Goal: Transaction & Acquisition: Purchase product/service

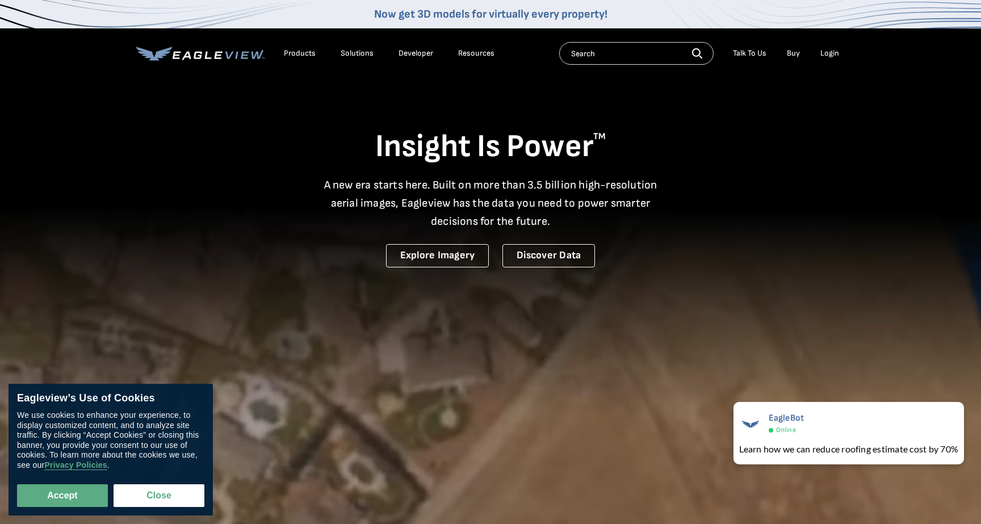
click at [828, 51] on div "Login" at bounding box center [829, 53] width 19 height 10
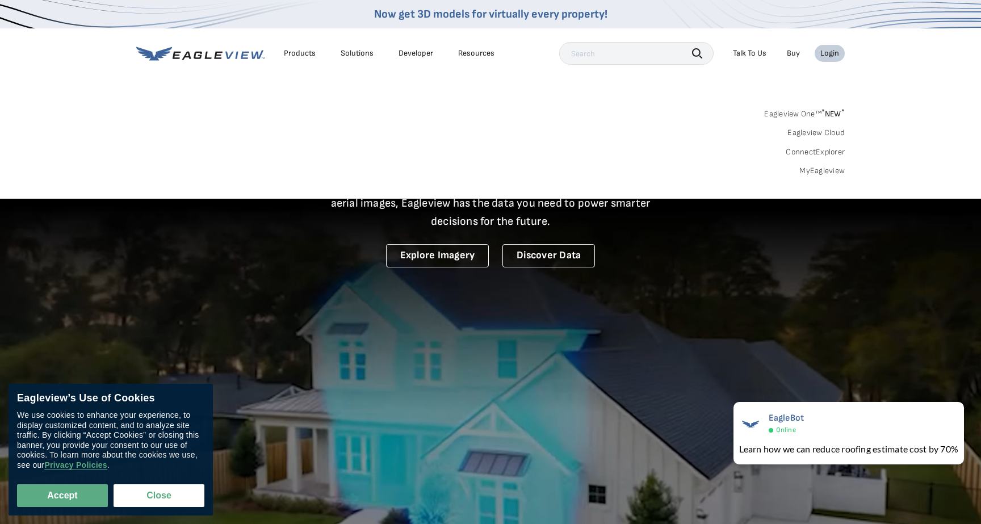
click at [828, 51] on div "Login" at bounding box center [829, 53] width 19 height 10
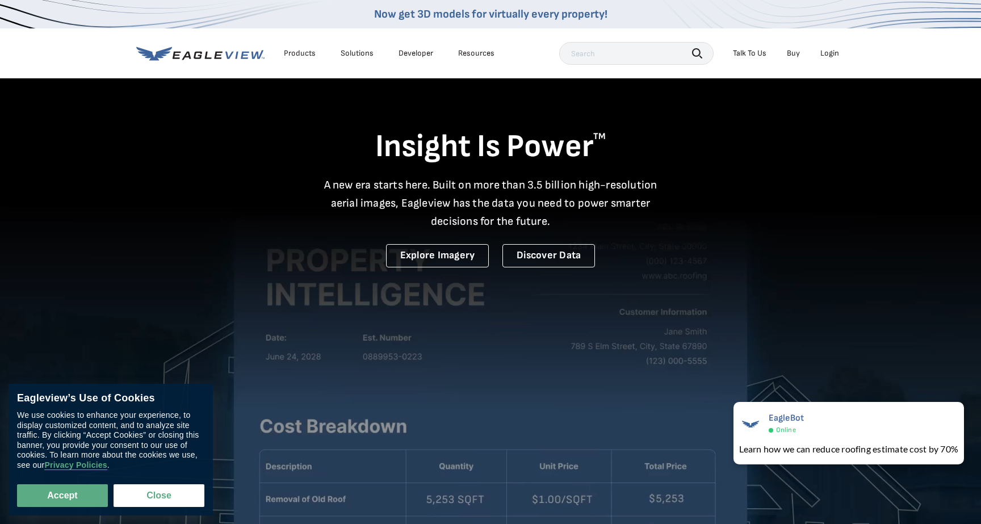
click at [639, 58] on input "text" at bounding box center [636, 53] width 154 height 23
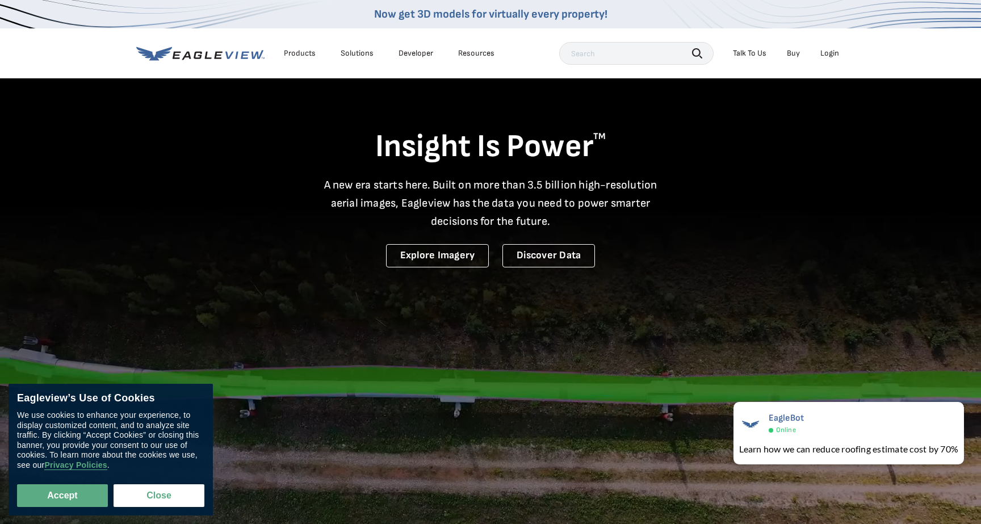
click at [828, 51] on div "Login" at bounding box center [829, 53] width 19 height 10
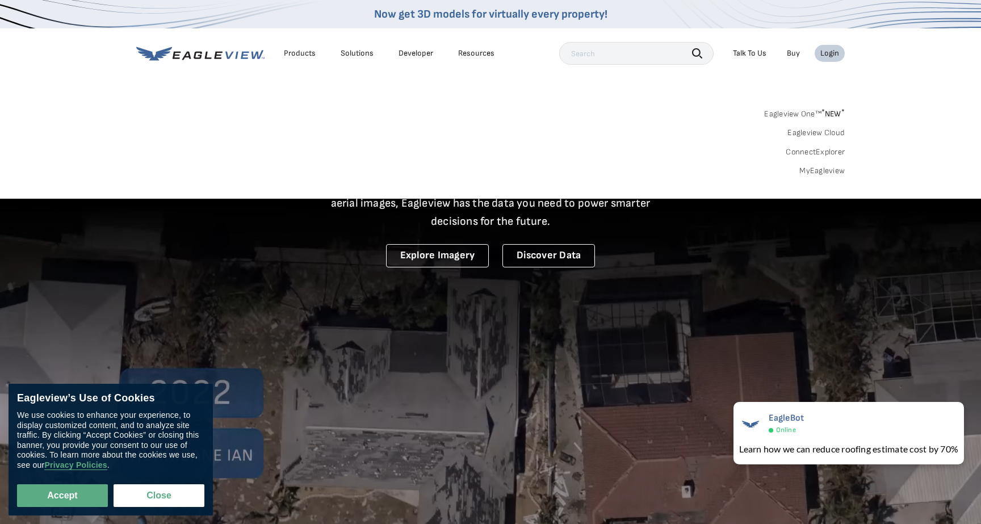
click at [651, 57] on input "text" at bounding box center [636, 53] width 154 height 23
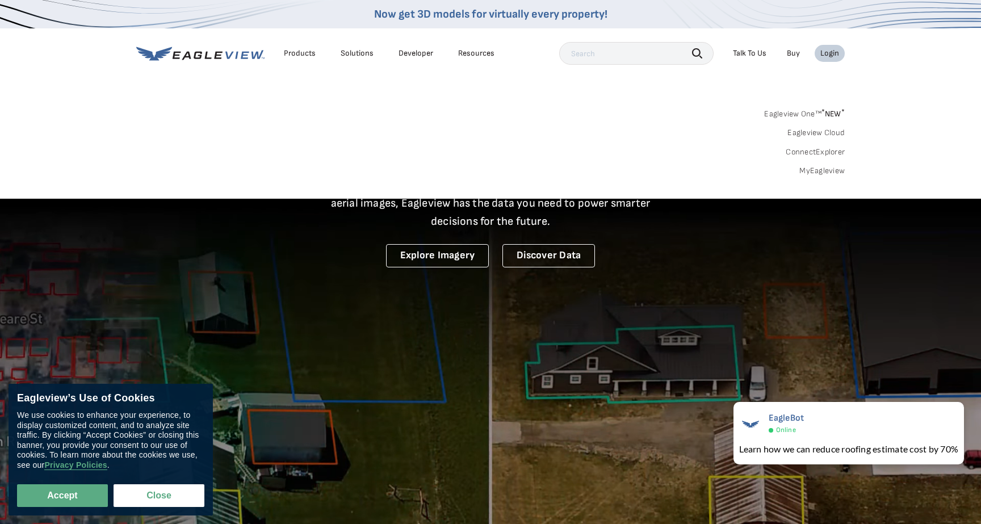
click at [828, 54] on div "Login" at bounding box center [829, 53] width 19 height 10
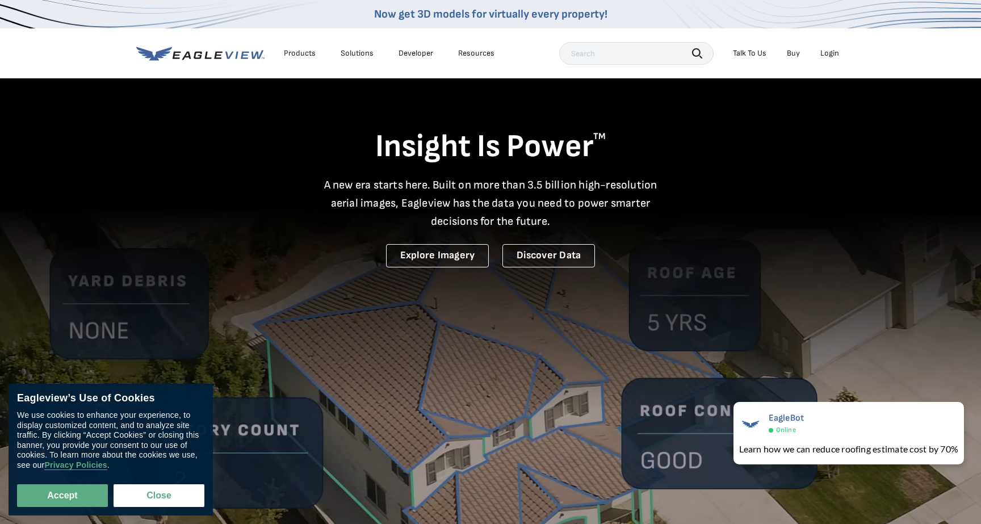
click at [827, 51] on div "Login" at bounding box center [829, 53] width 19 height 10
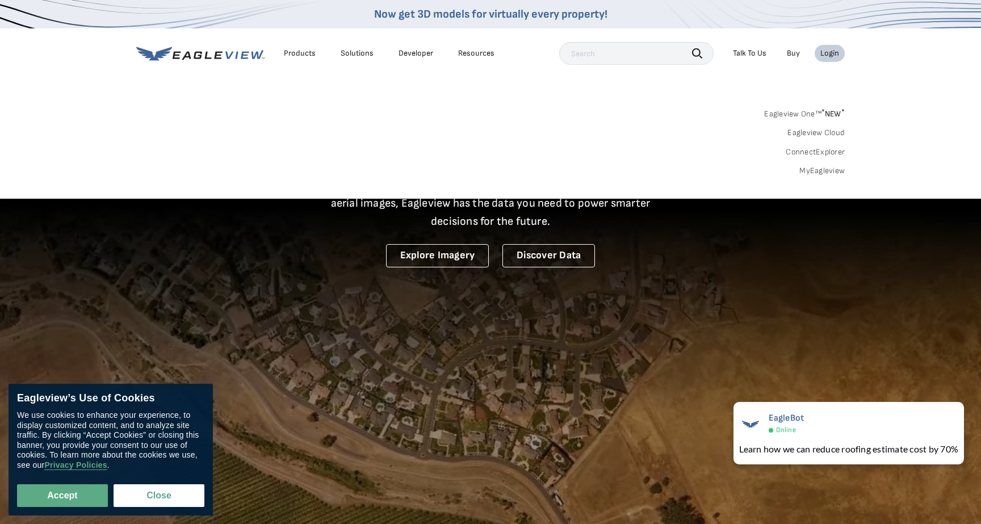
click at [810, 169] on link "MyEagleview" at bounding box center [821, 171] width 45 height 10
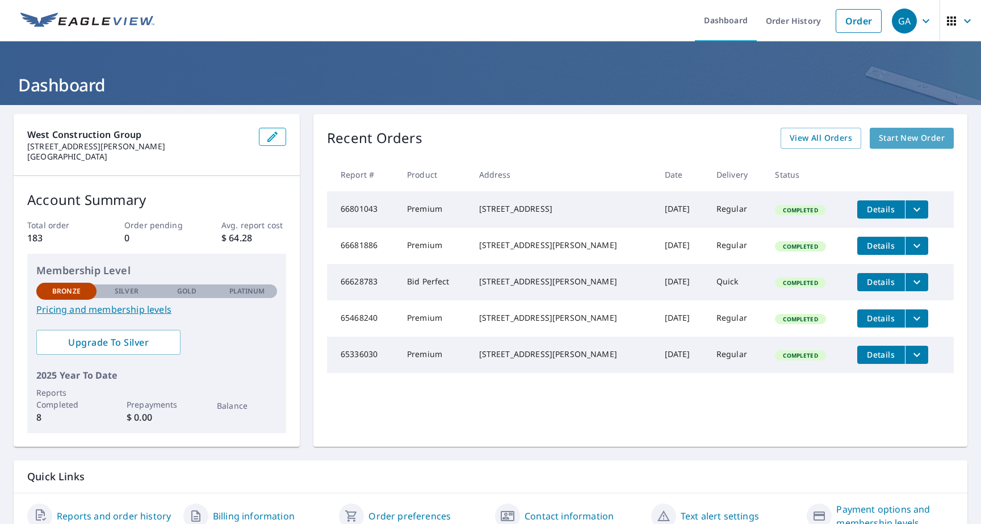
click at [896, 141] on span "Start New Order" at bounding box center [912, 138] width 66 height 14
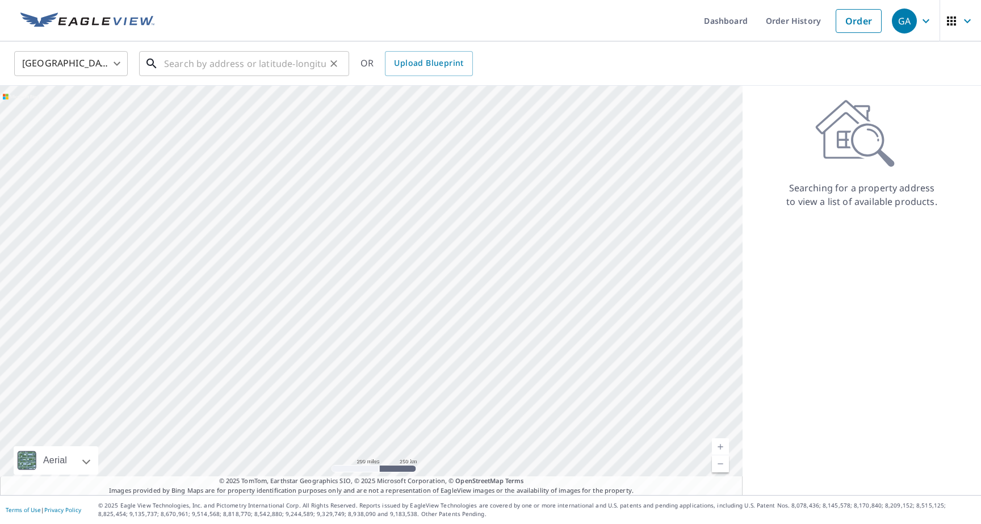
click at [237, 68] on input "text" at bounding box center [245, 64] width 162 height 32
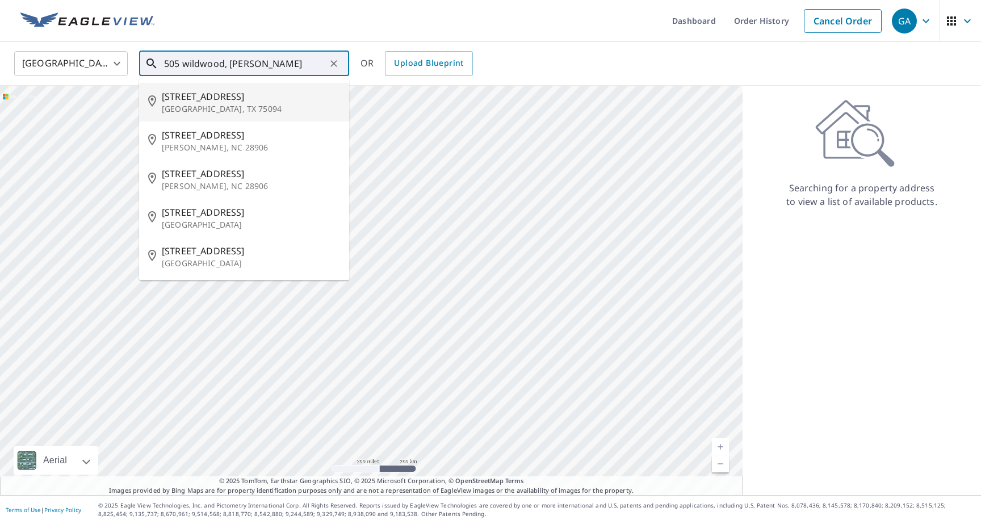
click at [175, 112] on p "[GEOGRAPHIC_DATA], TX 75094" at bounding box center [251, 108] width 178 height 11
type input "[STREET_ADDRESS][PERSON_NAME]"
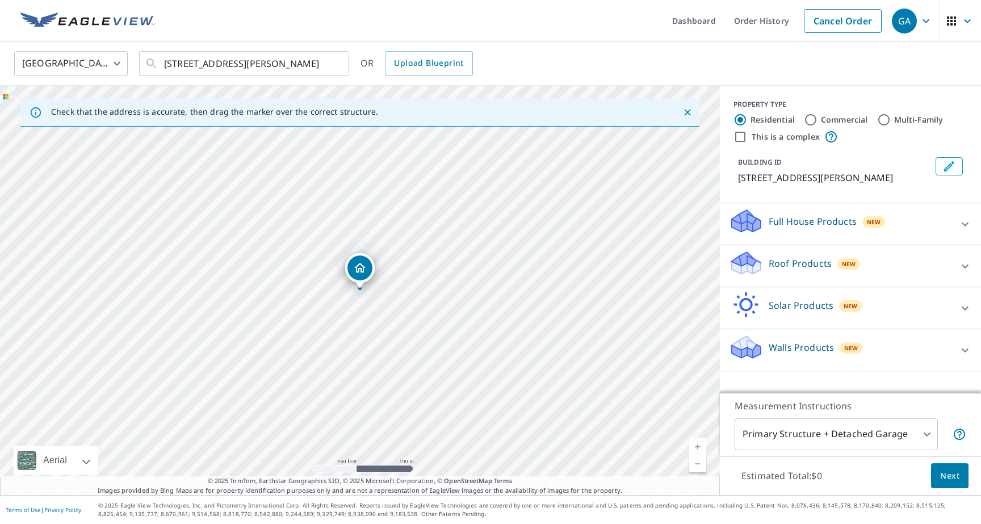
click at [699, 448] on link "Current Level 17, Zoom In" at bounding box center [697, 446] width 17 height 17
click at [699, 448] on link "Current Level 17.791413378188583, Zoom In" at bounding box center [697, 446] width 17 height 17
click at [962, 265] on icon at bounding box center [965, 266] width 7 height 4
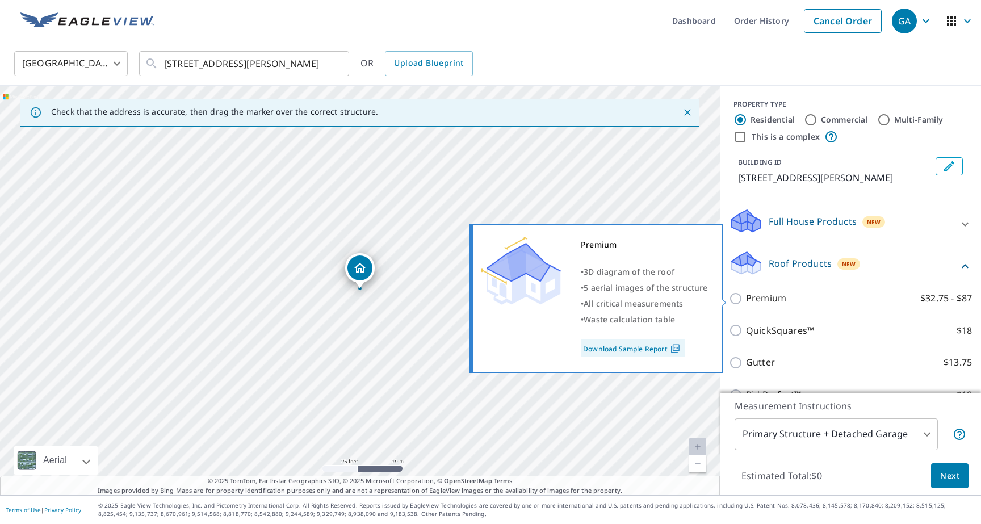
click at [737, 301] on input "Premium $32.75 - $87" at bounding box center [737, 299] width 17 height 14
checkbox input "true"
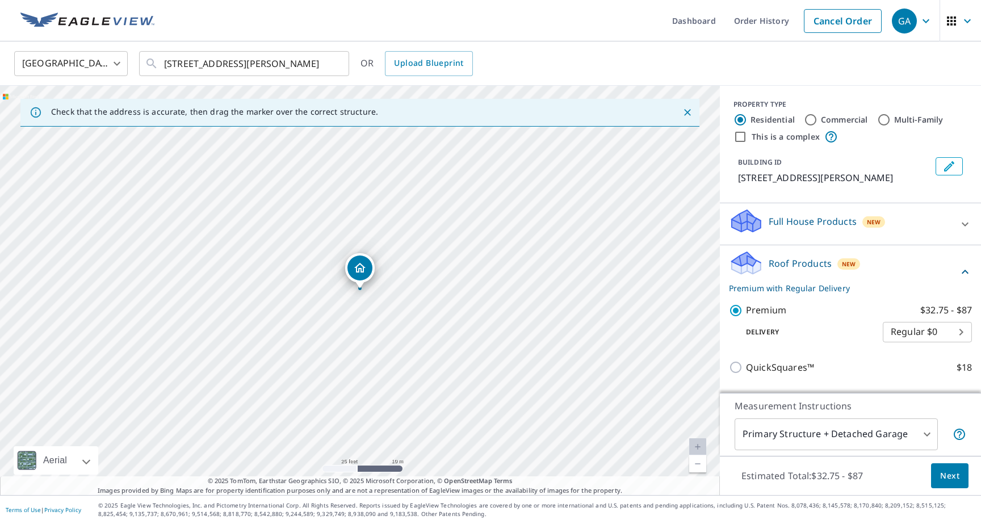
click at [940, 334] on body "GA GA Dashboard Order History Cancel Order GA [GEOGRAPHIC_DATA] [GEOGRAPHIC_DAT…" at bounding box center [490, 262] width 981 height 524
click at [940, 334] on li "Regular $0" at bounding box center [927, 332] width 89 height 20
click at [962, 475] on button "Next" at bounding box center [949, 476] width 37 height 26
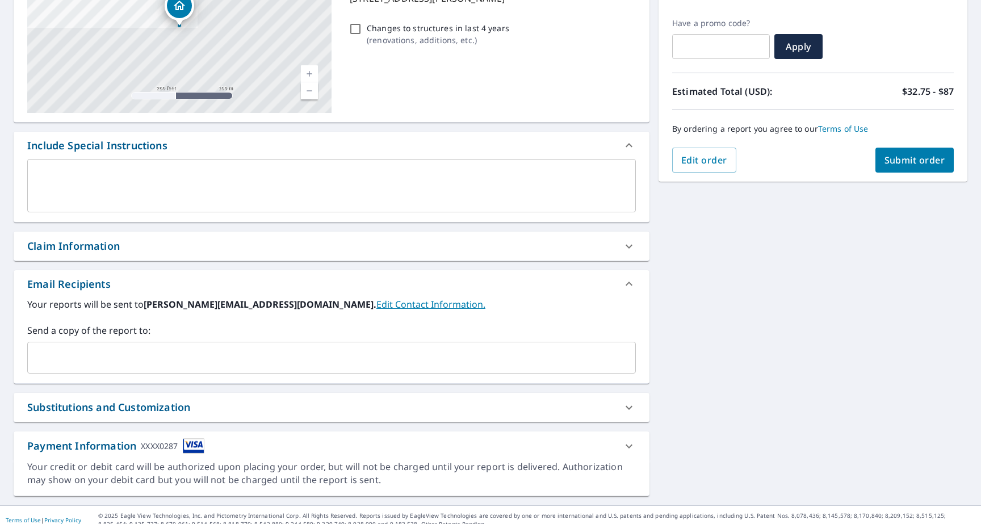
scroll to position [191, 0]
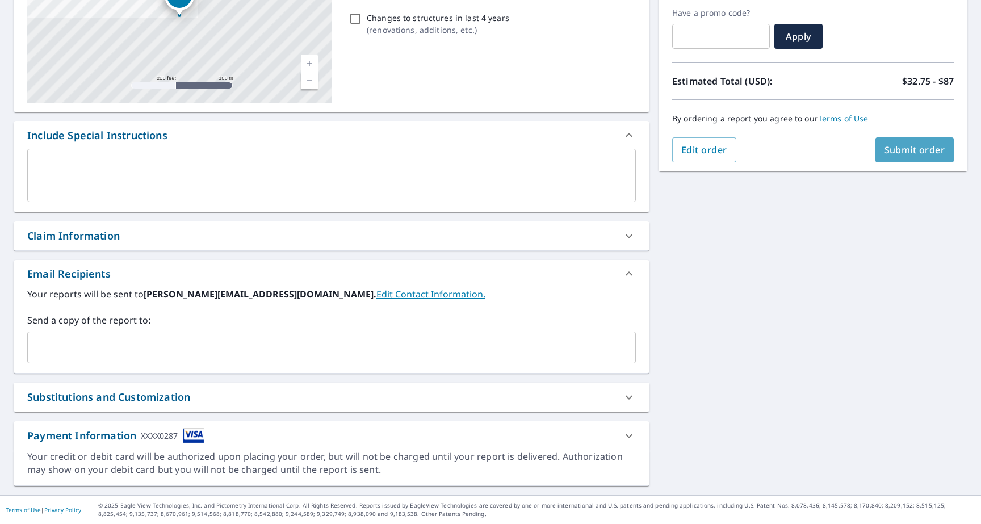
click at [911, 149] on span "Submit order" at bounding box center [914, 150] width 61 height 12
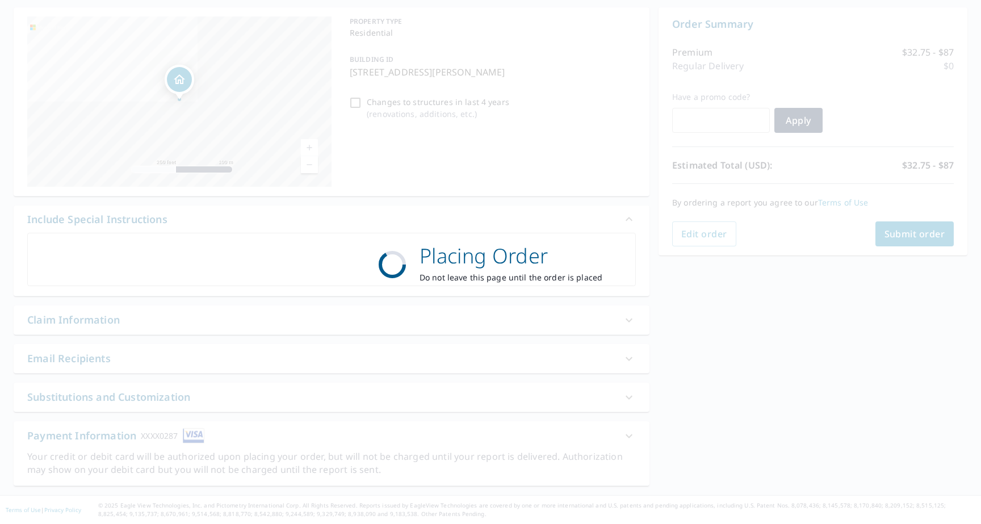
scroll to position [107, 0]
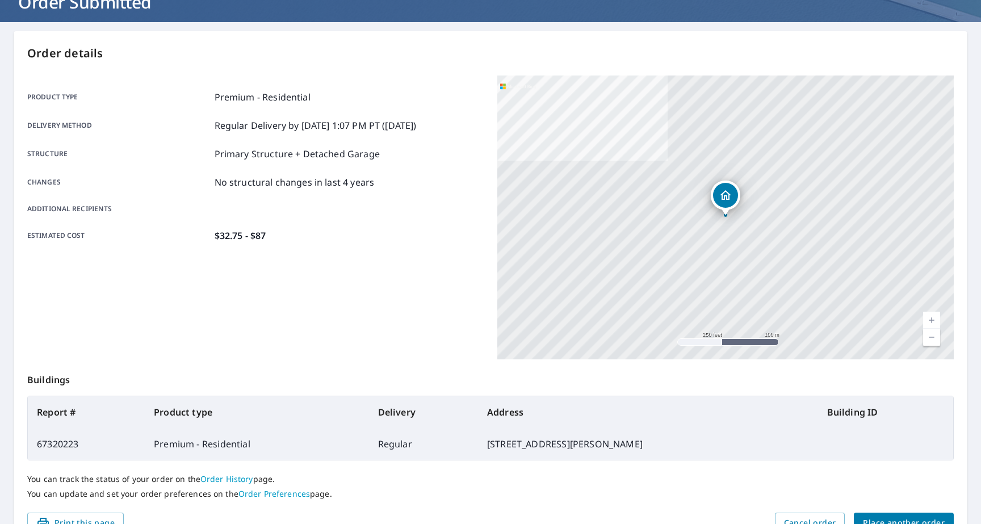
scroll to position [84, 0]
